Goal: Task Accomplishment & Management: Manage account settings

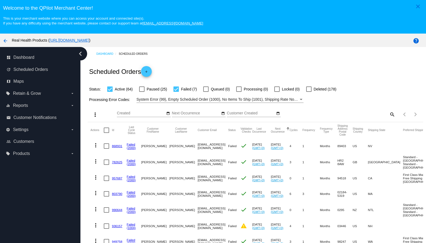
click at [396, 114] on div "Items per page: 100 1 - 71 of 71" at bounding box center [409, 114] width 28 height 15
click at [394, 115] on mat-icon "search" at bounding box center [392, 114] width 6 height 8
click at [352, 113] on input "Search" at bounding box center [353, 113] width 83 height 4
paste input "Marques"
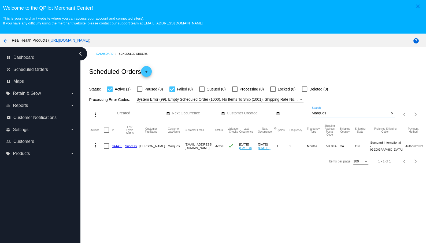
type input "Marques"
click at [107, 147] on div at bounding box center [106, 145] width 5 height 5
click at [106, 149] on input "checkbox" at bounding box center [106, 149] width 0 height 0
checkbox input "true"
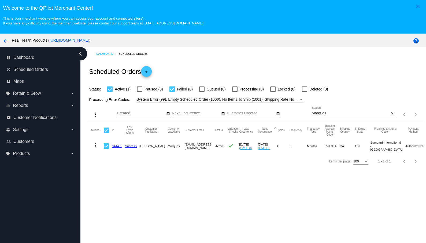
click at [95, 146] on mat-icon "more_vert" at bounding box center [96, 145] width 6 height 6
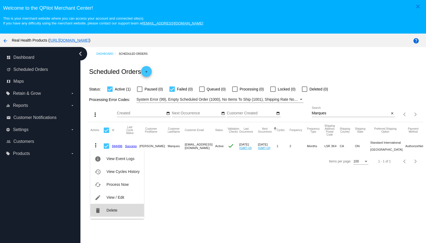
click at [115, 211] on span "Delete" at bounding box center [111, 210] width 11 height 4
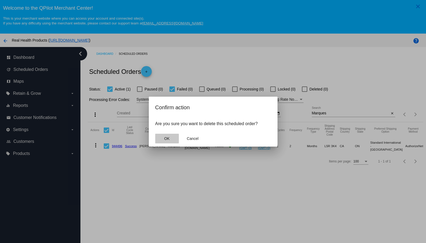
click at [166, 140] on span "OK" at bounding box center [166, 138] width 5 height 4
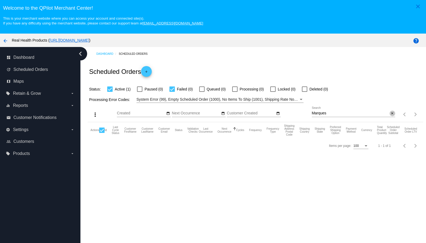
click at [395, 114] on button "close" at bounding box center [393, 114] width 6 height 6
